Goal: Information Seeking & Learning: Learn about a topic

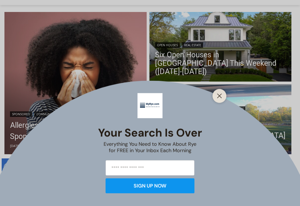
scroll to position [144, 0]
click at [221, 98] on line "Close" at bounding box center [220, 96] width 4 height 4
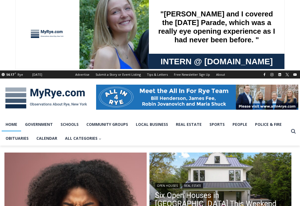
scroll to position [0, 0]
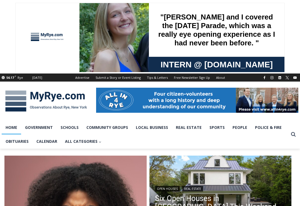
click at [22, 142] on link "Obituaries" at bounding box center [17, 141] width 31 height 14
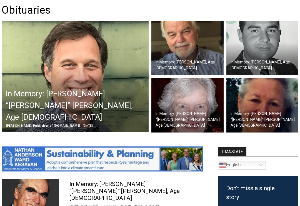
click at [102, 73] on img at bounding box center [75, 76] width 147 height 111
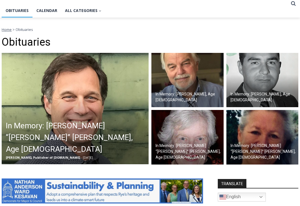
scroll to position [131, 0]
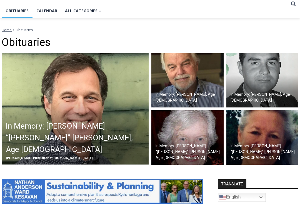
click at [193, 68] on img at bounding box center [188, 80] width 72 height 55
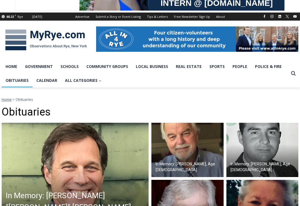
scroll to position [60, 0]
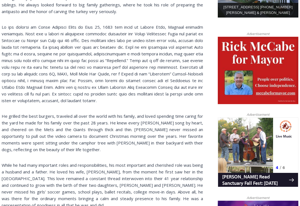
scroll to position [340, 0]
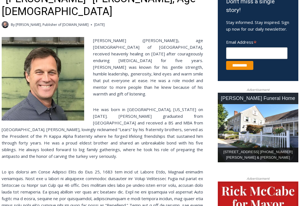
scroll to position [194, 0]
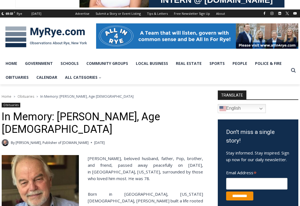
scroll to position [63, 0]
